Goal: Information Seeking & Learning: Learn about a topic

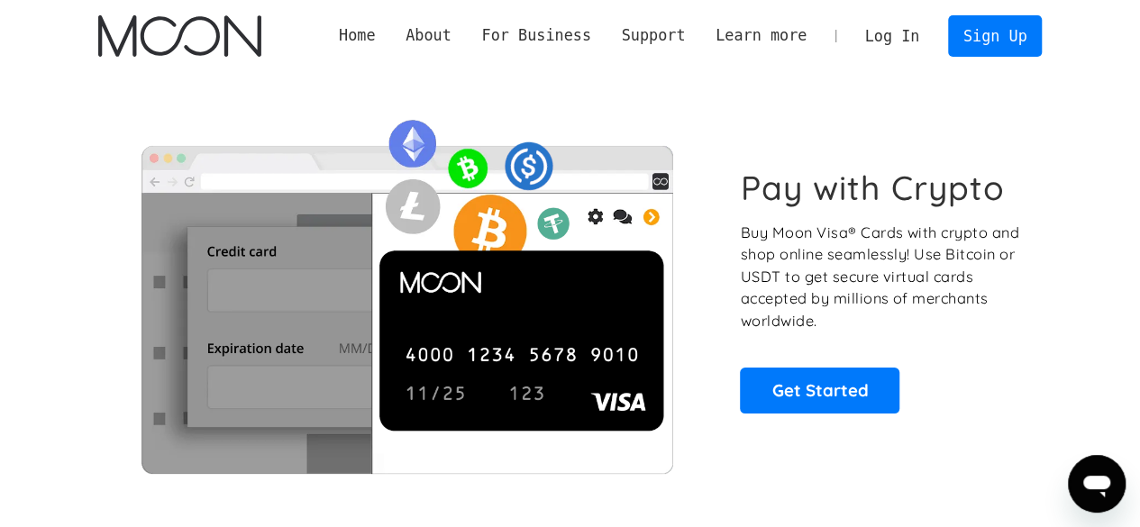
click at [811, 186] on h1 "Pay with Crypto" at bounding box center [872, 188] width 265 height 41
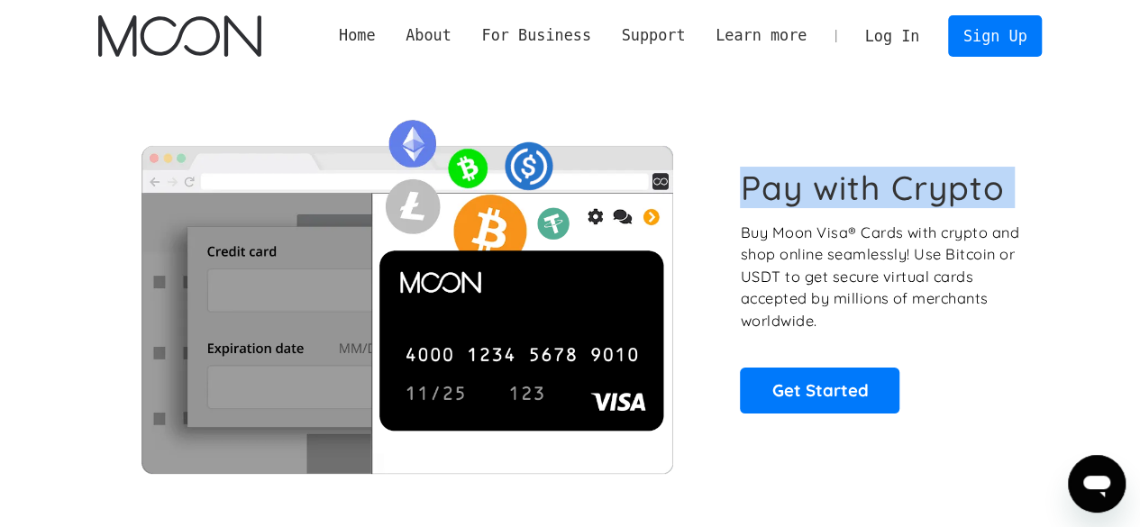
click at [811, 186] on h1 "Pay with Crypto" at bounding box center [872, 188] width 265 height 41
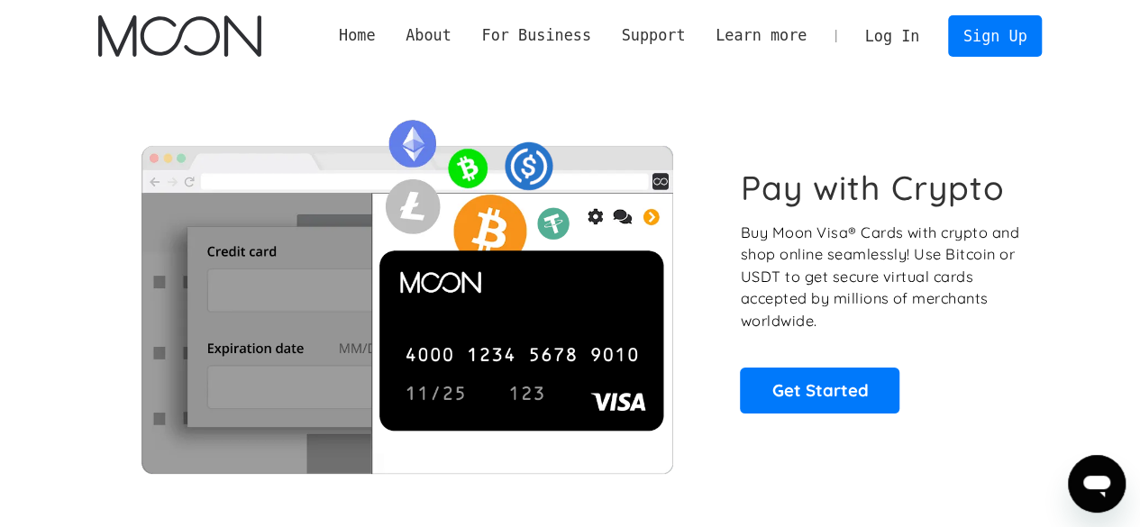
click at [876, 247] on p "Buy Moon Visa® Cards with crypto and shop online seamlessly! Use Bitcoin or USD…" at bounding box center [881, 277] width 282 height 111
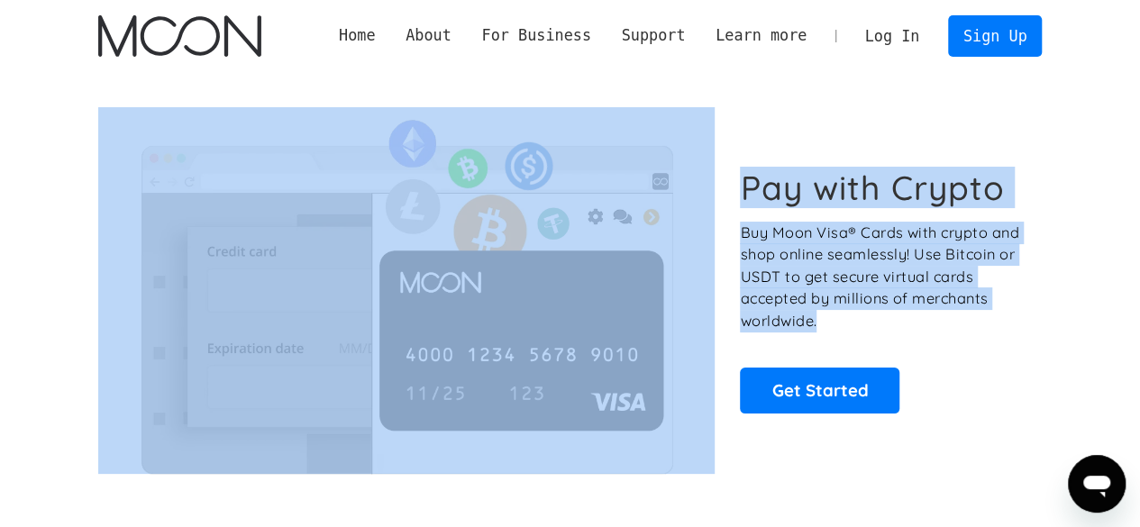
drag, startPoint x: 861, startPoint y: 347, endPoint x: 658, endPoint y: 173, distance: 267.8
click at [658, 173] on div "Pay with Crypto Buy Moon Visa® Cards with crypto and shop online seamlessly! Us…" at bounding box center [570, 290] width 944 height 366
click at [672, 166] on img at bounding box center [406, 290] width 617 height 366
click at [390, 37] on link "Home" at bounding box center [357, 35] width 67 height 23
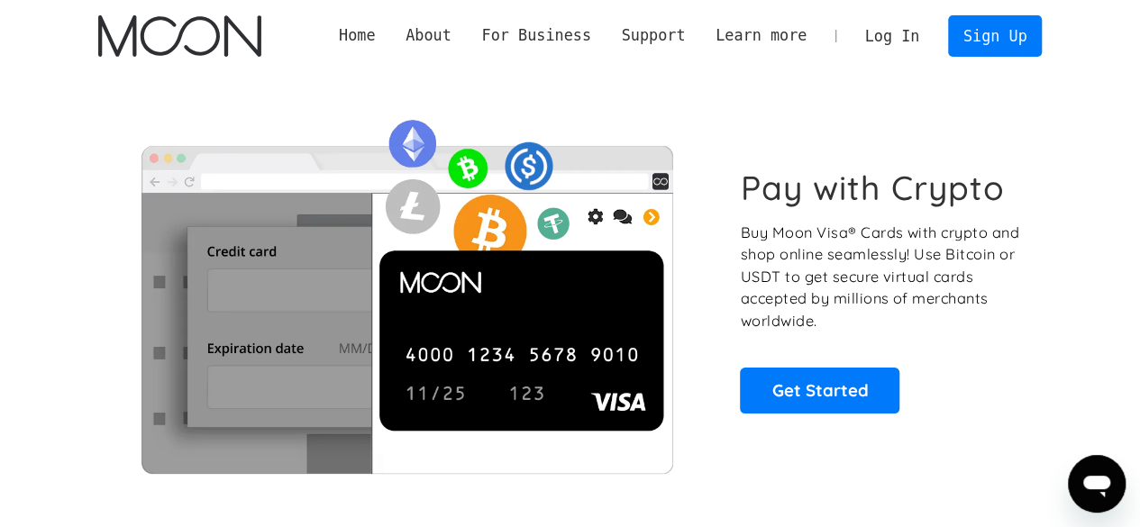
click at [870, 188] on h1 "Pay with Crypto" at bounding box center [872, 188] width 265 height 41
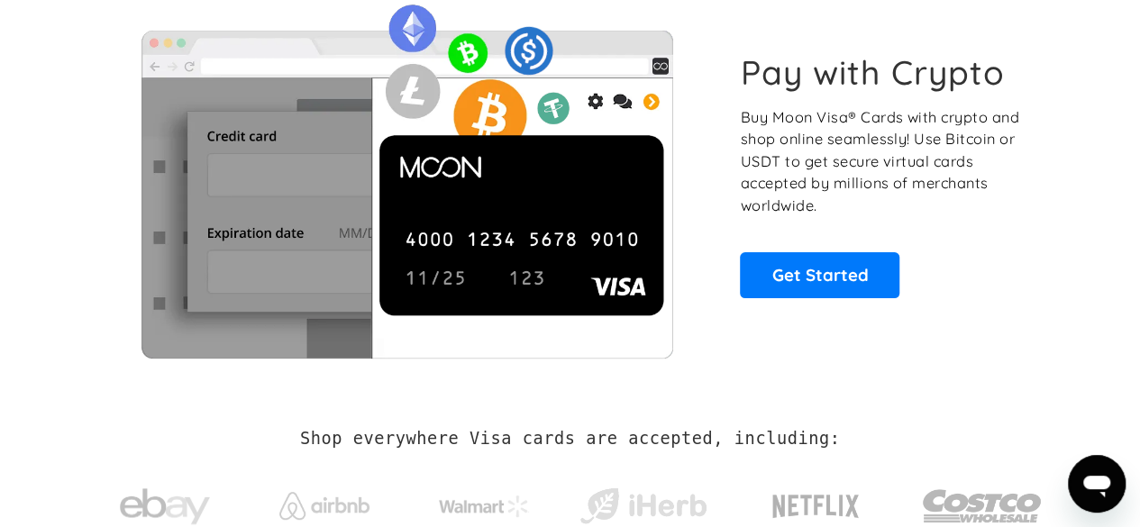
scroll to position [180, 0]
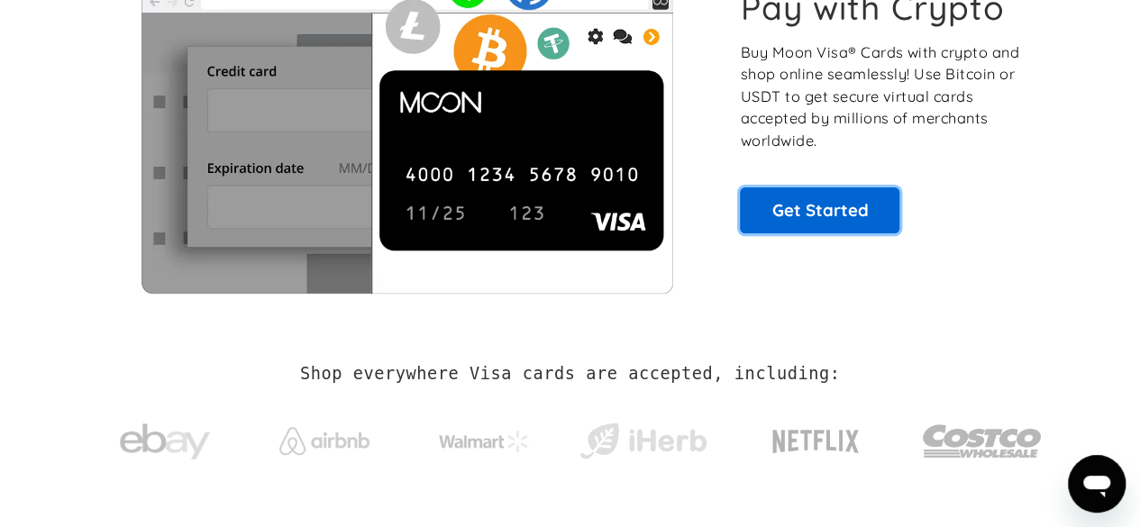
click at [838, 211] on link "Get Started" at bounding box center [820, 209] width 160 height 45
